Goal: Task Accomplishment & Management: Use online tool/utility

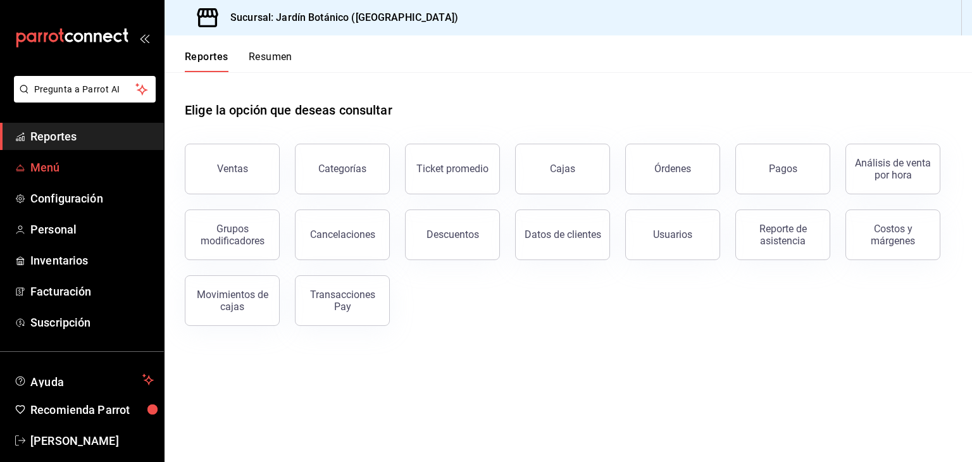
click at [46, 164] on span "Menú" at bounding box center [91, 167] width 123 height 17
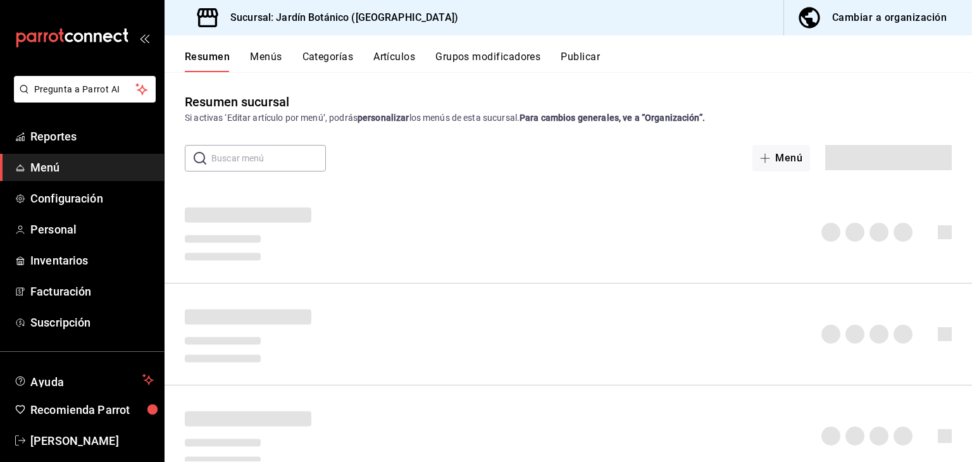
click at [894, 16] on div "Cambiar a organización" at bounding box center [890, 18] width 115 height 18
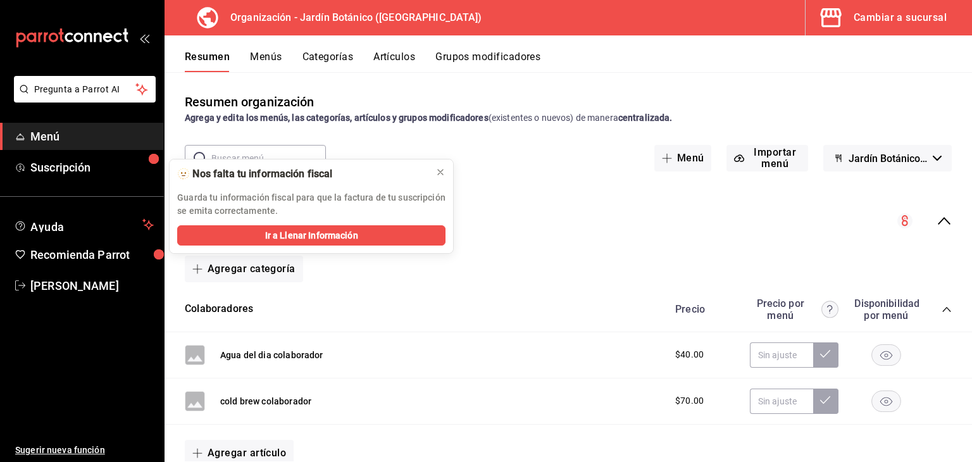
click at [395, 51] on button "Artículos" at bounding box center [395, 62] width 42 height 22
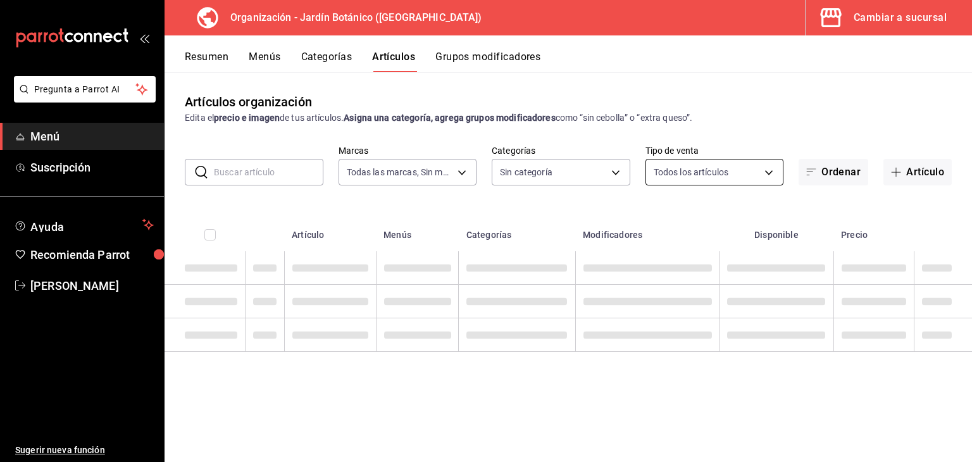
type input "6d1b2986-5c25-4092-89b6-089a59526a2d"
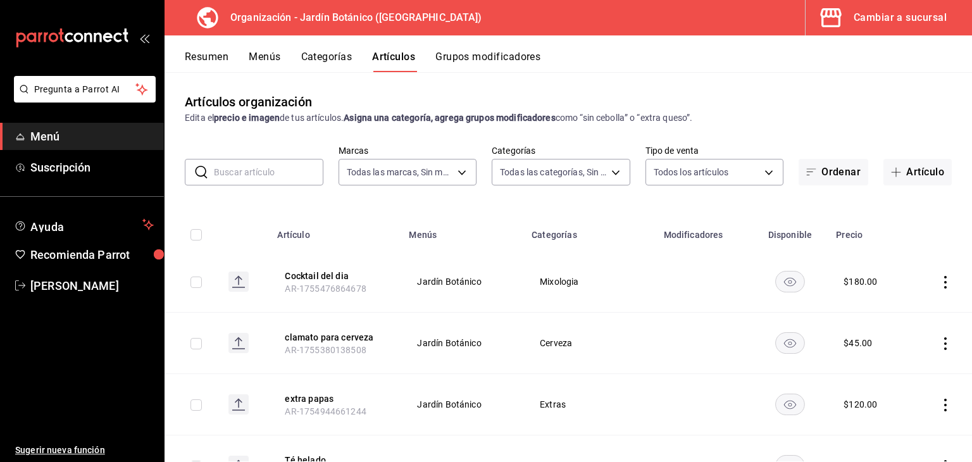
type input "8321d78d-ca8a-4614-a04c-f53c811f7722,4b96edc6-7cc0-4c56-ac22-35b78c4b3f72,ff85e…"
click at [903, 176] on button "Artículo" at bounding box center [918, 172] width 68 height 27
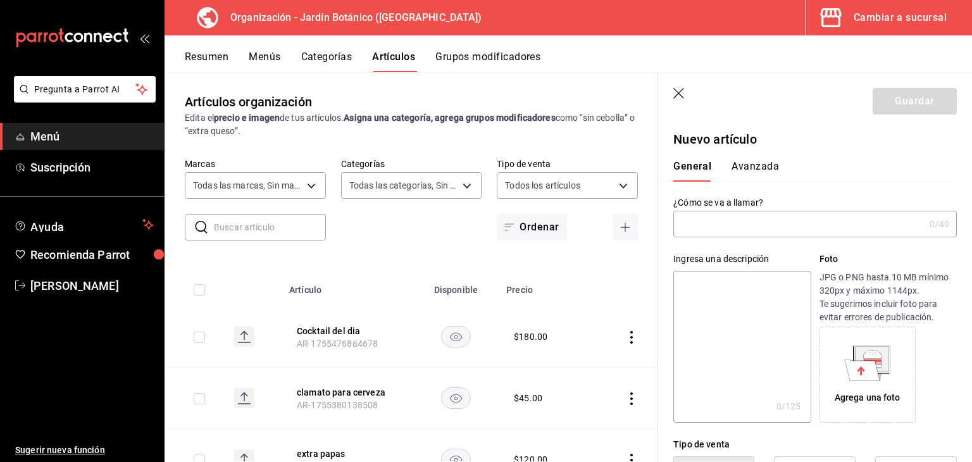
click at [754, 226] on input "text" at bounding box center [799, 223] width 251 height 25
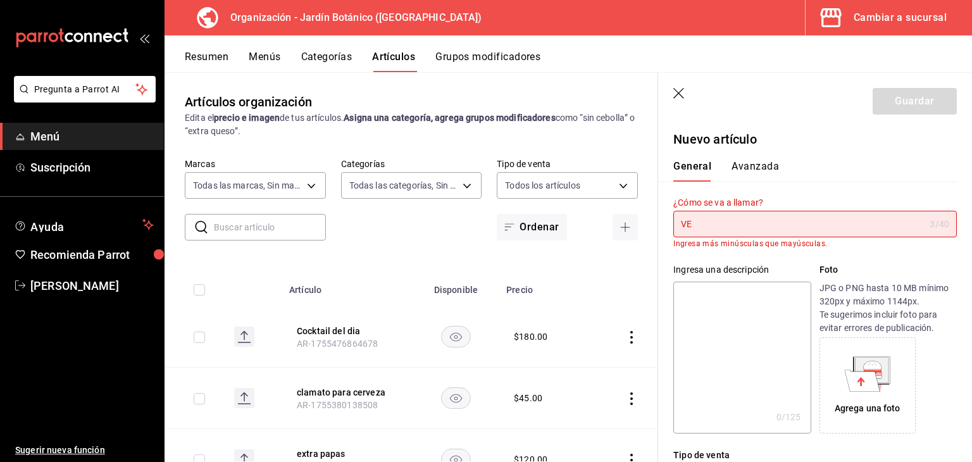
type input "V"
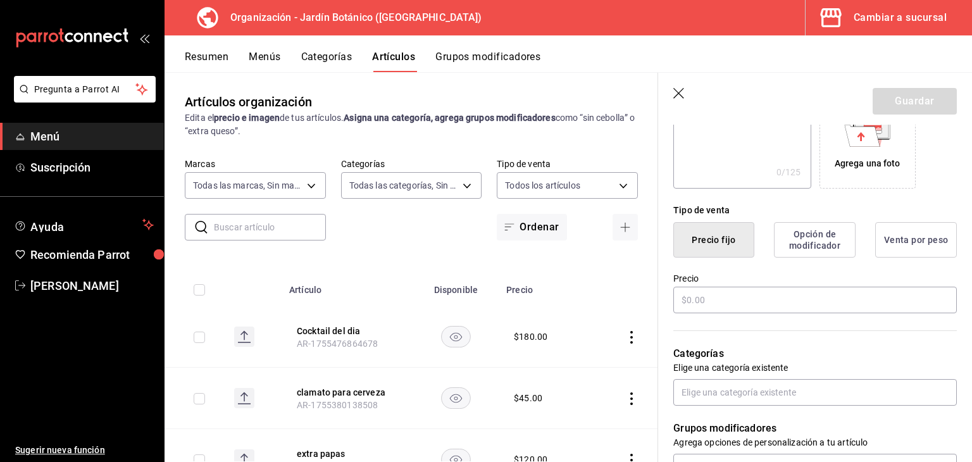
scroll to position [63, 0]
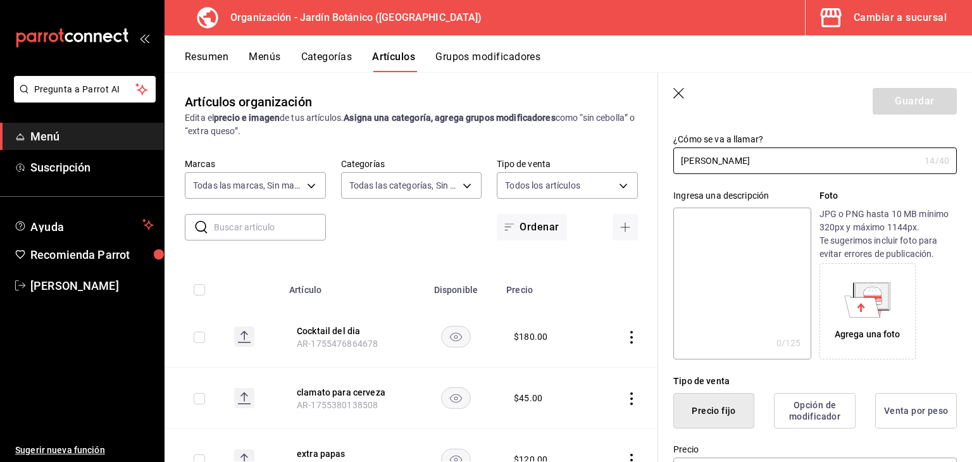
type input "[PERSON_NAME]"
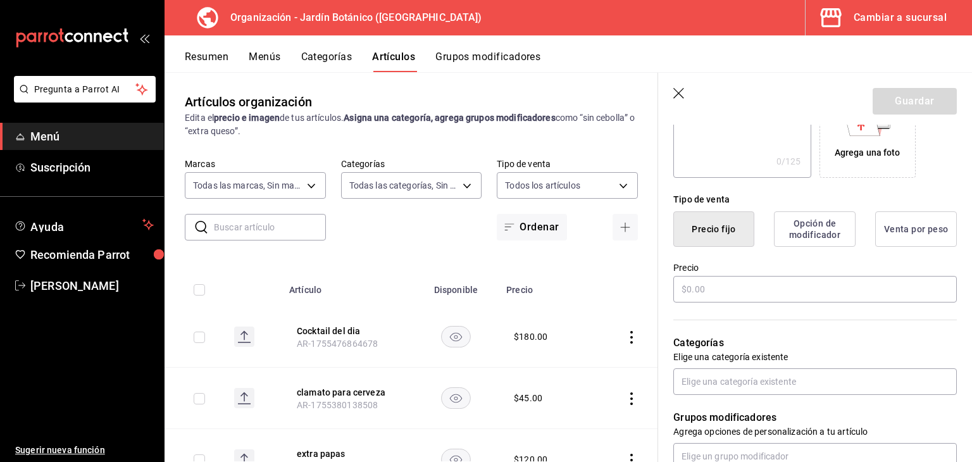
scroll to position [253, 0]
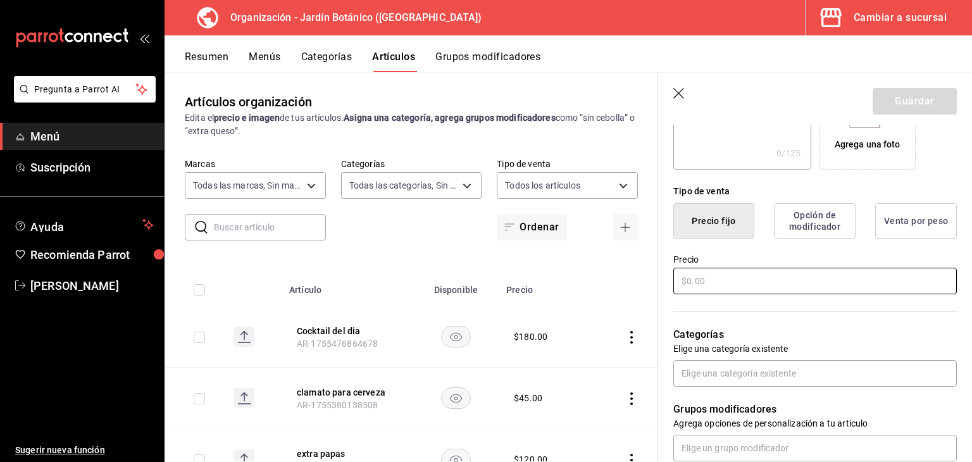
click at [732, 279] on input "text" at bounding box center [816, 281] width 284 height 27
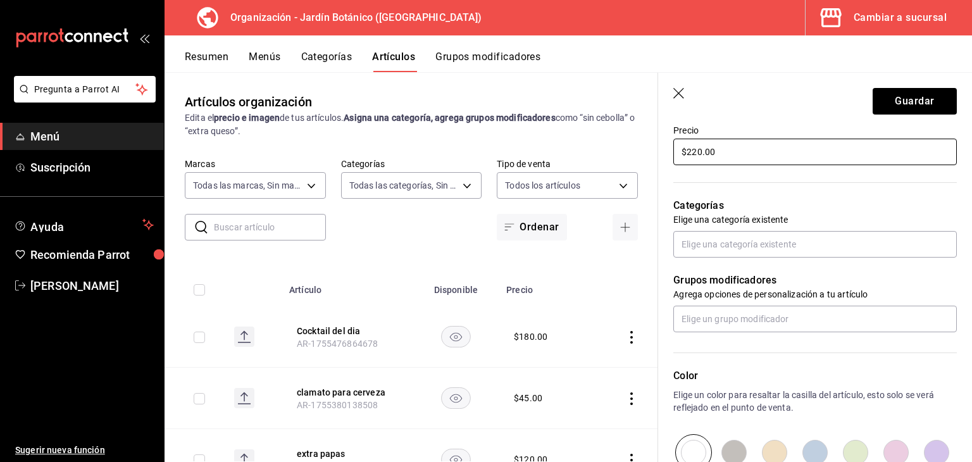
scroll to position [360, 0]
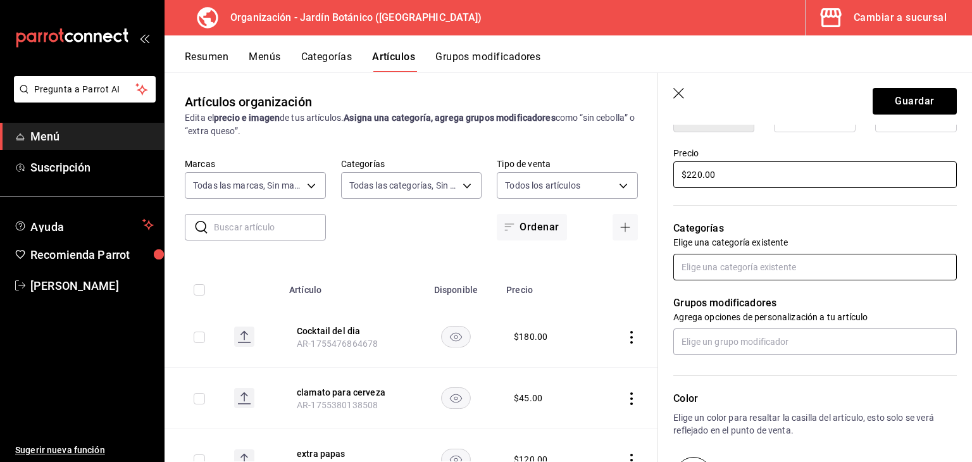
type input "$220.00"
click at [751, 270] on input "text" at bounding box center [816, 267] width 284 height 27
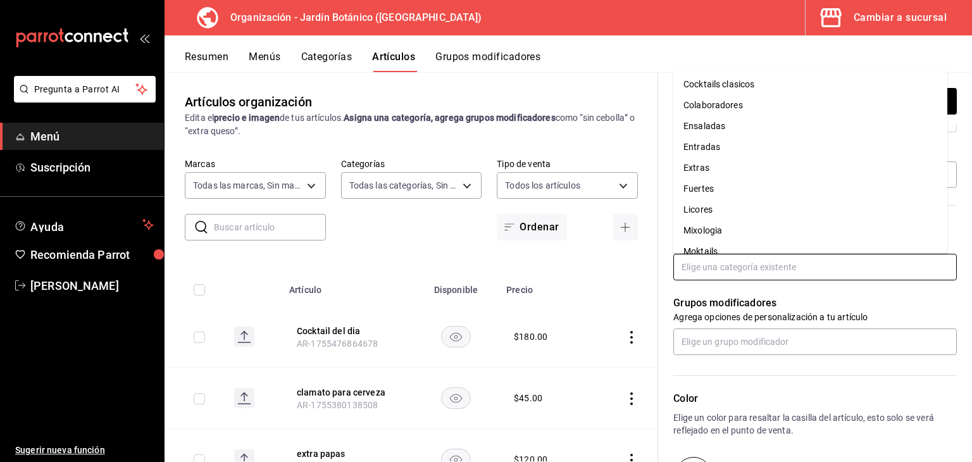
scroll to position [63, 0]
click at [708, 191] on li "Licores" at bounding box center [811, 187] width 274 height 21
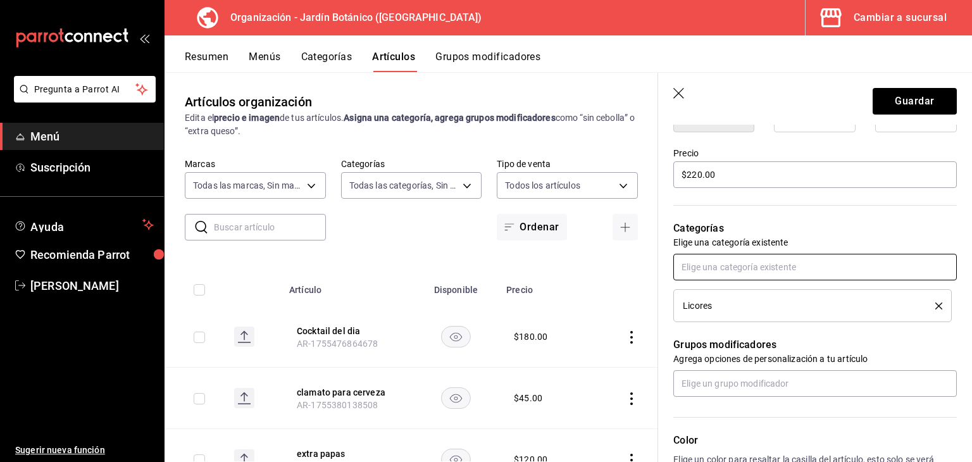
scroll to position [170, 0]
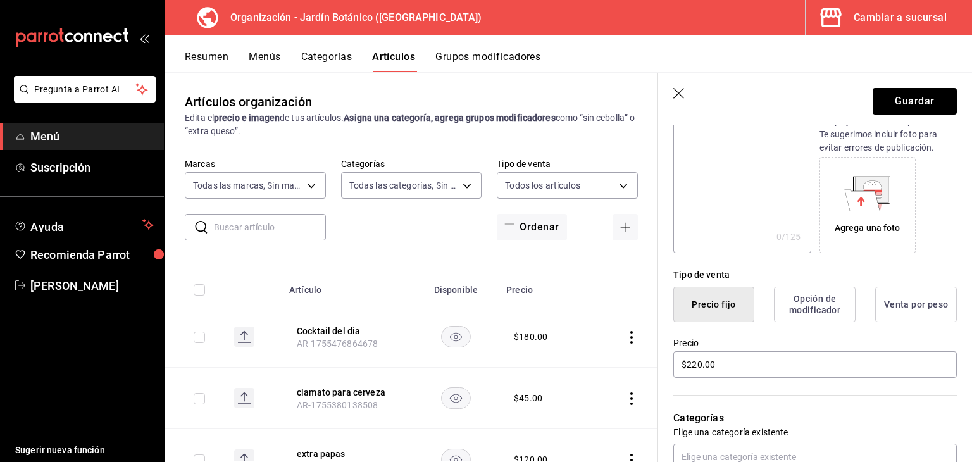
click at [736, 297] on button "Precio fijo" at bounding box center [714, 304] width 81 height 35
click at [925, 105] on button "Guardar" at bounding box center [915, 101] width 84 height 27
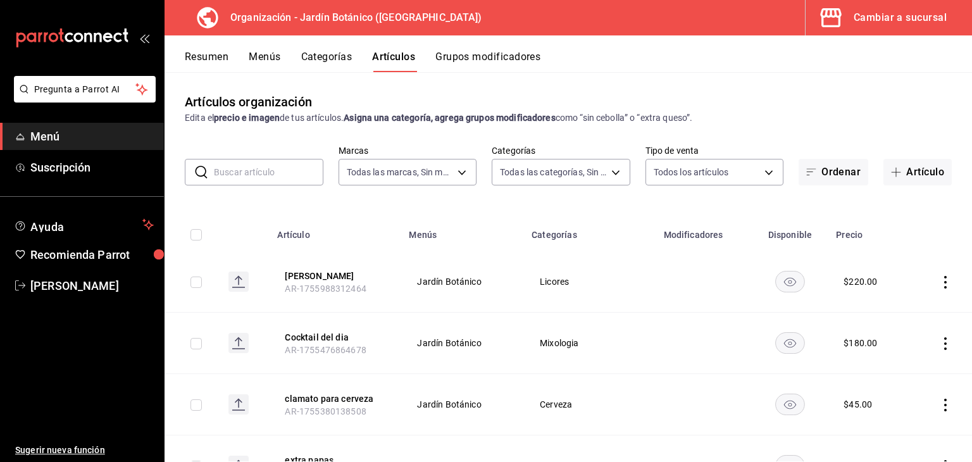
click at [265, 60] on button "Menús" at bounding box center [265, 62] width 32 height 22
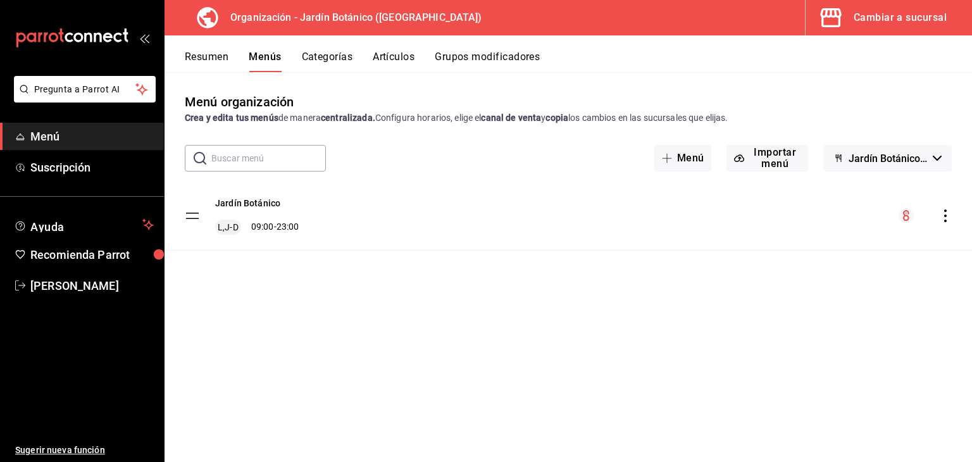
click at [944, 220] on icon "actions" at bounding box center [946, 216] width 13 height 13
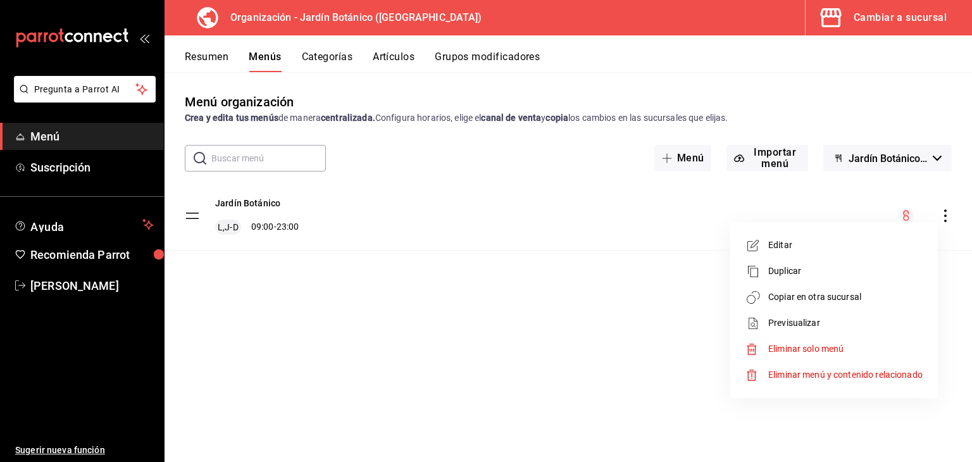
click at [816, 299] on span "Copiar en otra sucursal" at bounding box center [846, 297] width 154 height 13
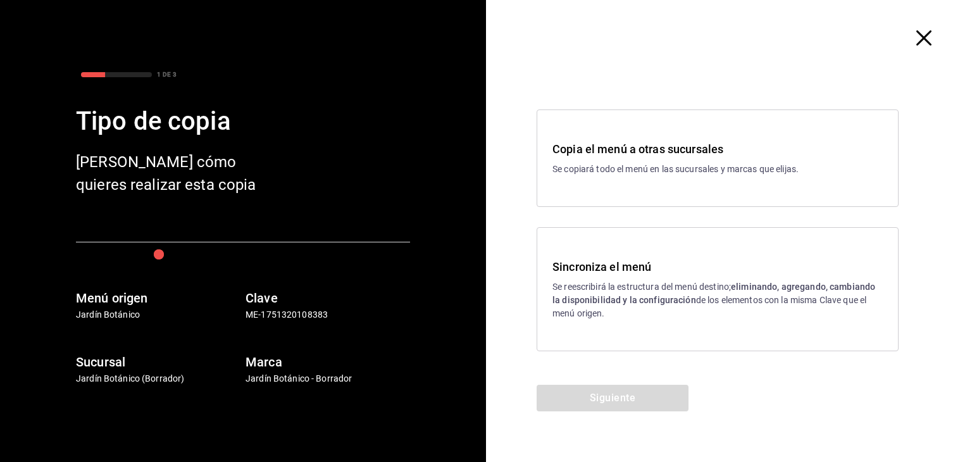
click at [632, 265] on h3 "Sincroniza el menú" at bounding box center [718, 266] width 330 height 17
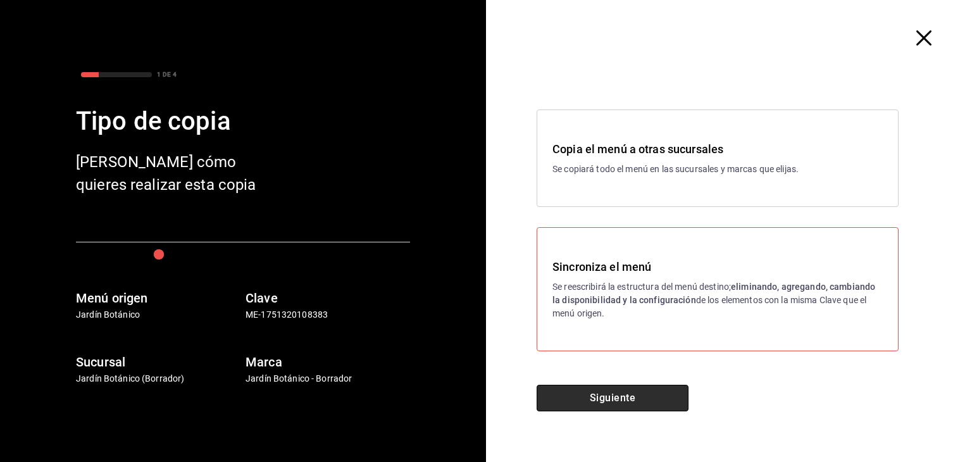
click at [635, 396] on button "Siguiente" at bounding box center [613, 398] width 152 height 27
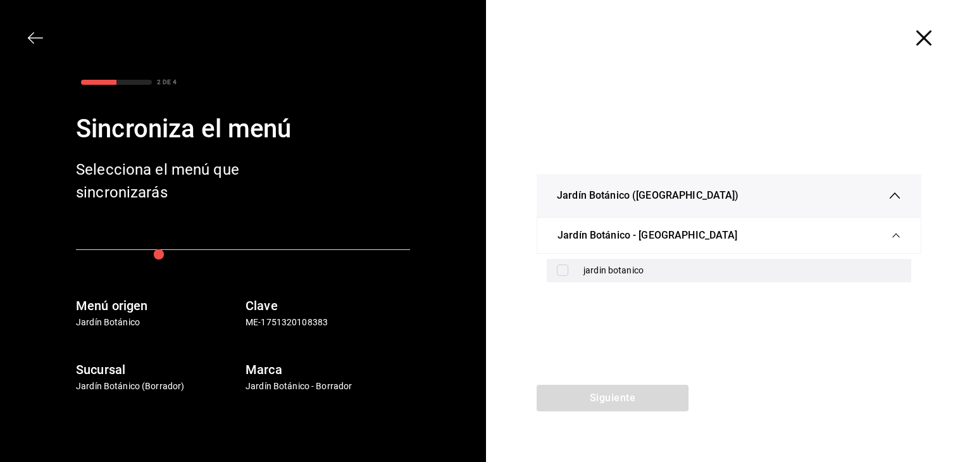
click at [579, 265] on div "jardin botanico" at bounding box center [729, 270] width 365 height 23
checkbox input "true"
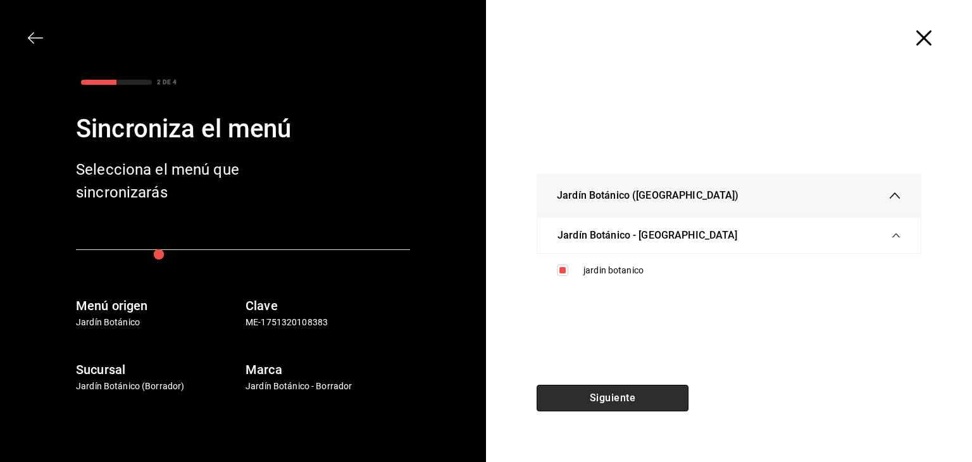
click at [598, 395] on button "Siguiente" at bounding box center [613, 398] width 152 height 27
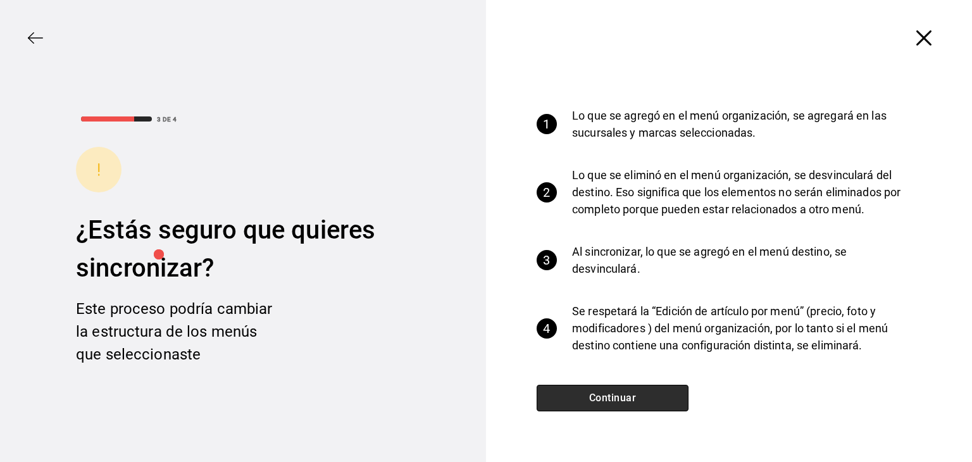
click at [598, 395] on button "Continuar" at bounding box center [613, 398] width 152 height 27
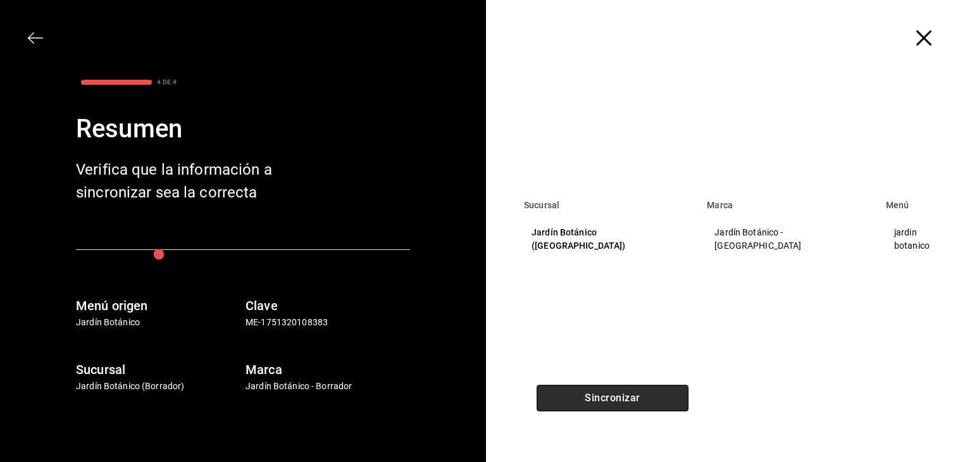
click at [598, 395] on button "Sincronizar" at bounding box center [613, 398] width 152 height 27
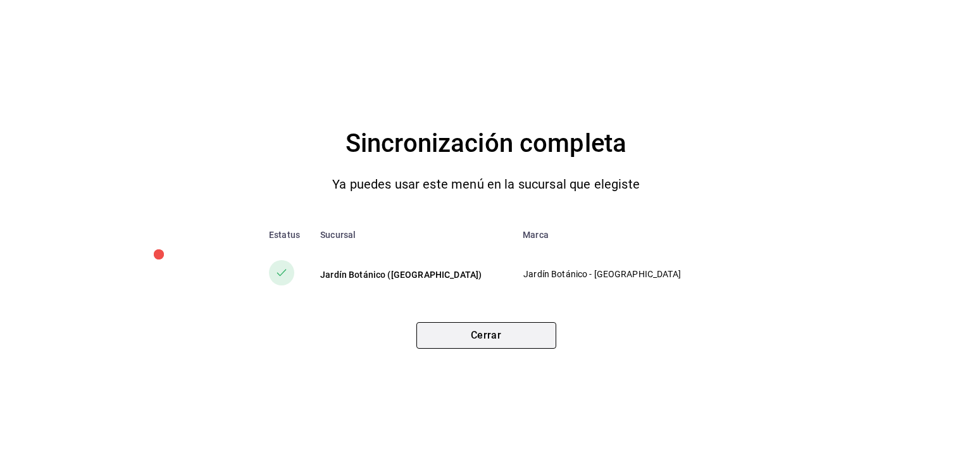
click at [472, 340] on button "Cerrar" at bounding box center [487, 335] width 140 height 27
